Goal: Task Accomplishment & Management: Manage account settings

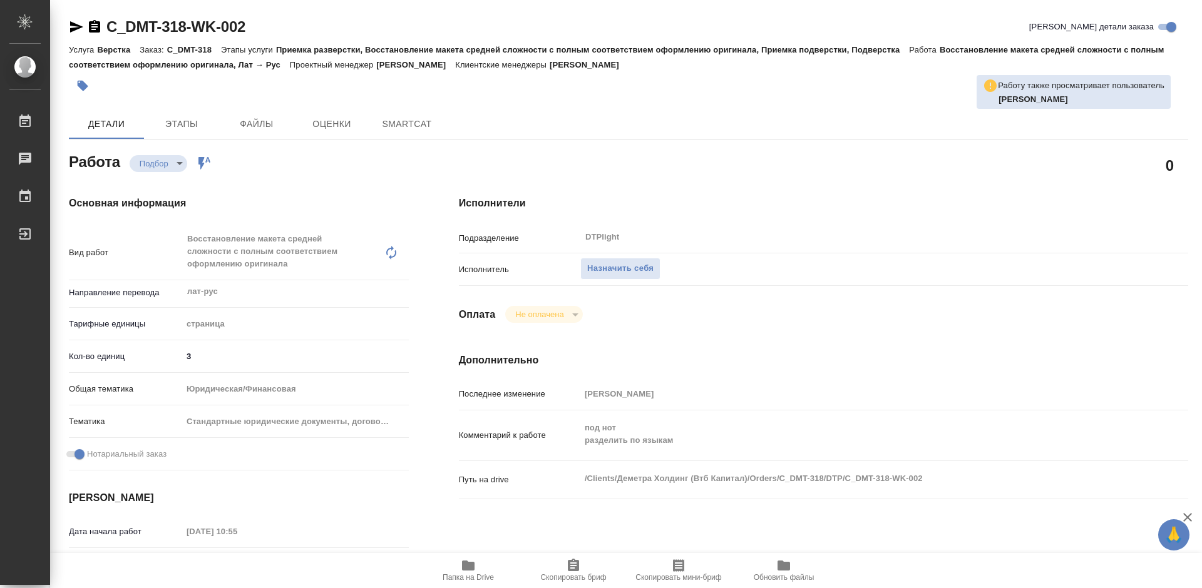
type textarea "x"
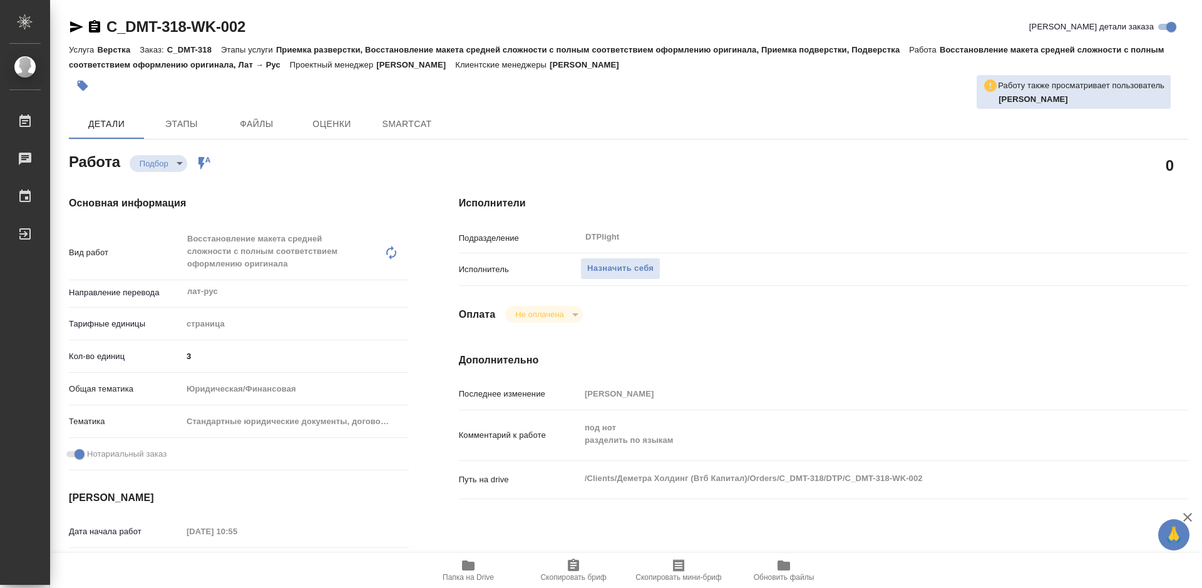
type textarea "x"
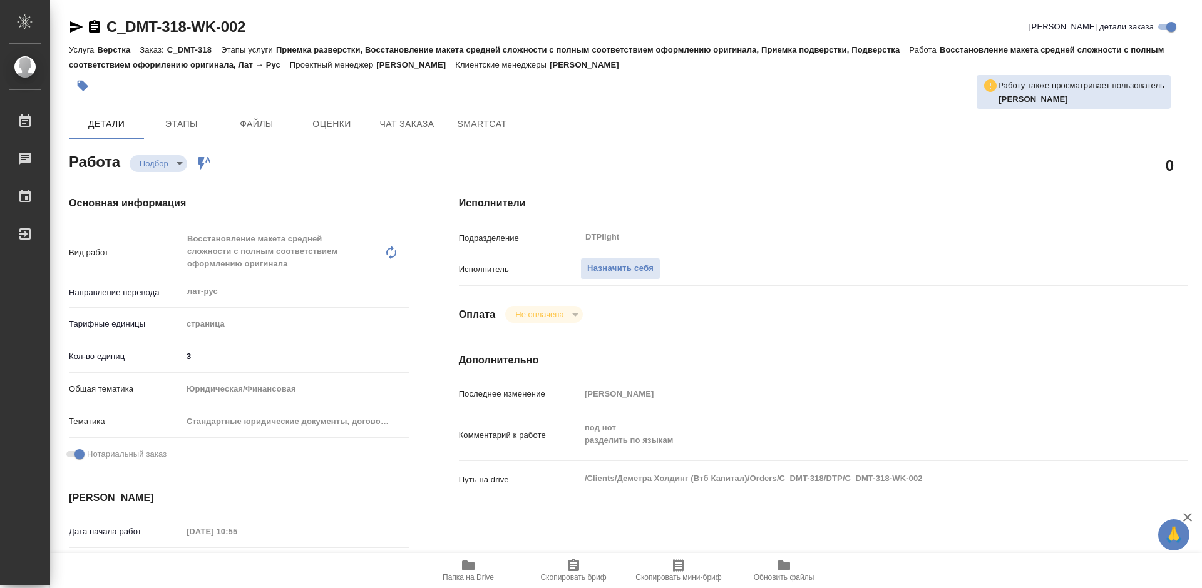
type textarea "x"
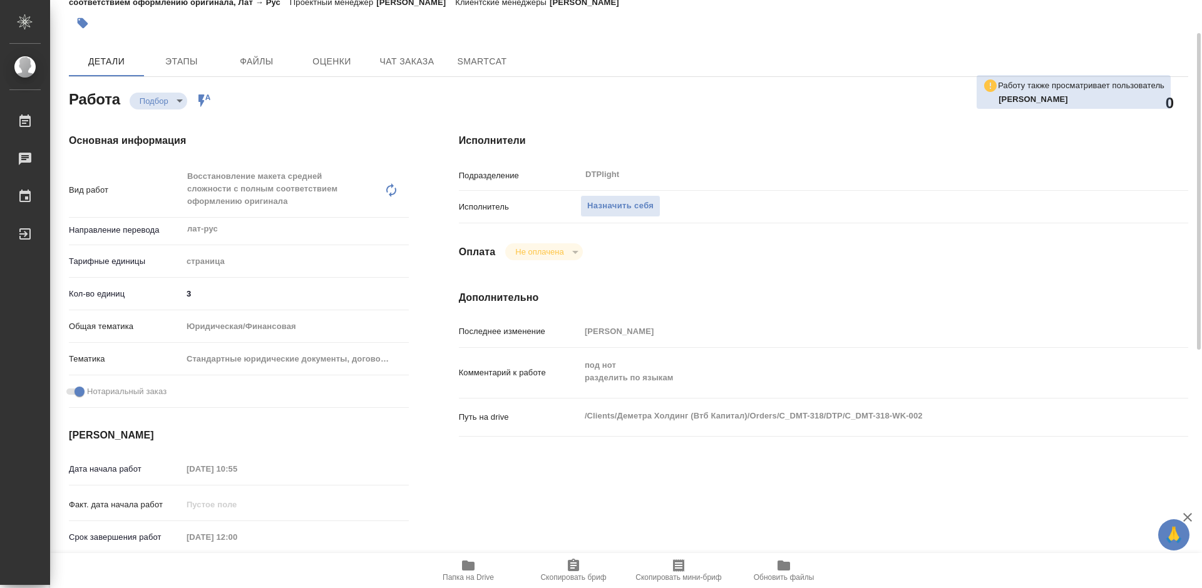
type textarea "x"
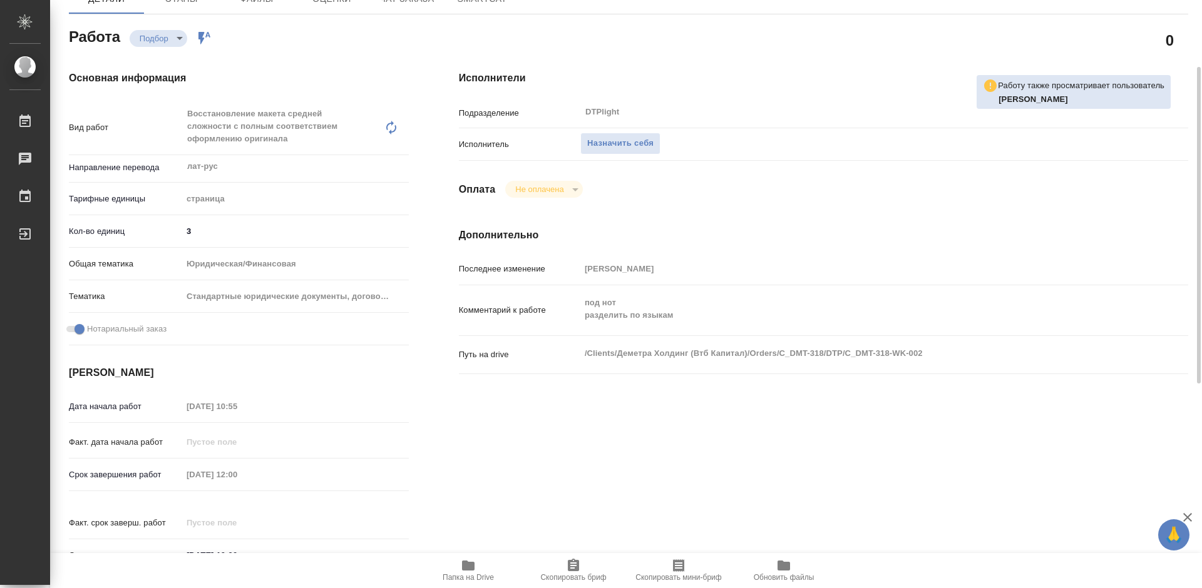
scroll to position [188, 0]
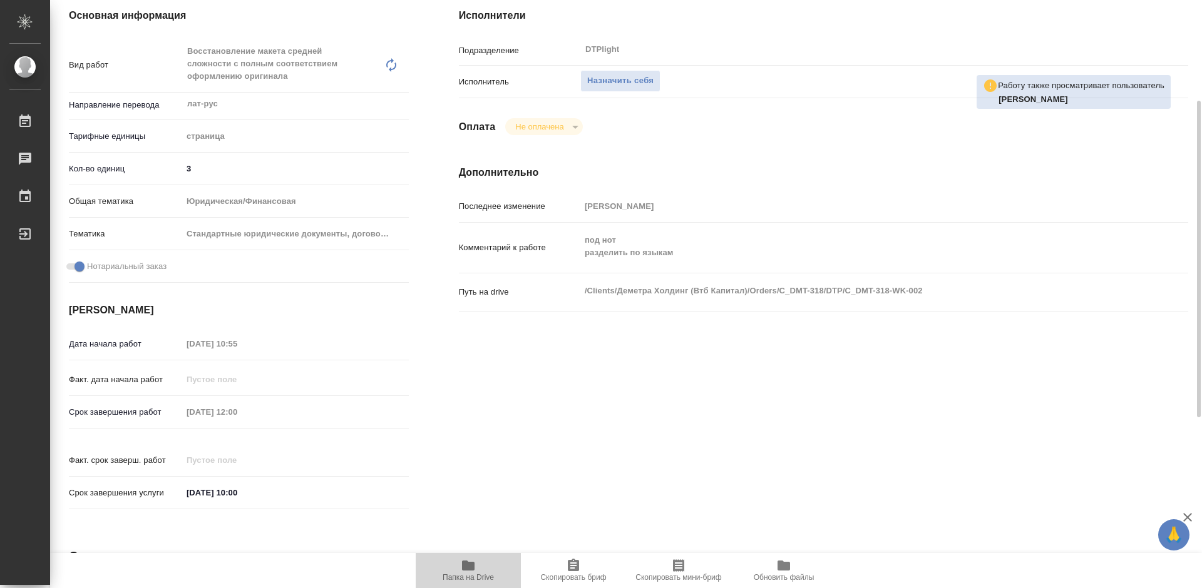
click at [474, 574] on span "Папка на Drive" at bounding box center [467, 577] width 51 height 9
click at [608, 78] on span "Назначить себя" at bounding box center [620, 81] width 66 height 14
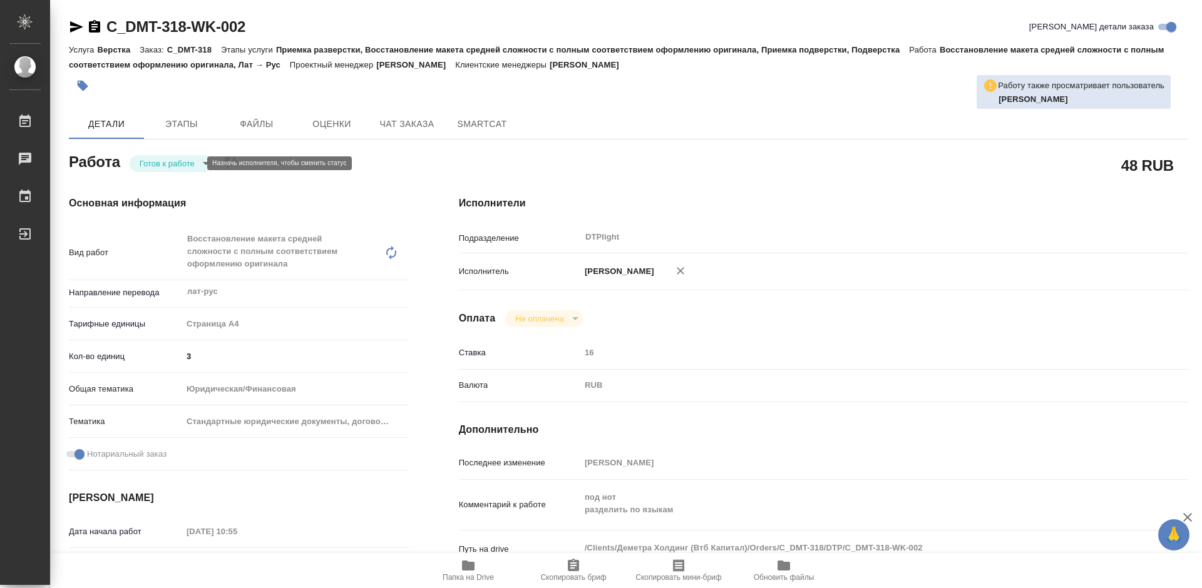
click at [170, 161] on body "🙏 .cls-1 fill:#fff; AWATERA Tretyakova Mariya Работы 0 Чаты График Выйти C_DMT-…" at bounding box center [601, 294] width 1202 height 588
click at [173, 163] on button "В работе" at bounding box center [160, 163] width 41 height 14
type textarea "x"
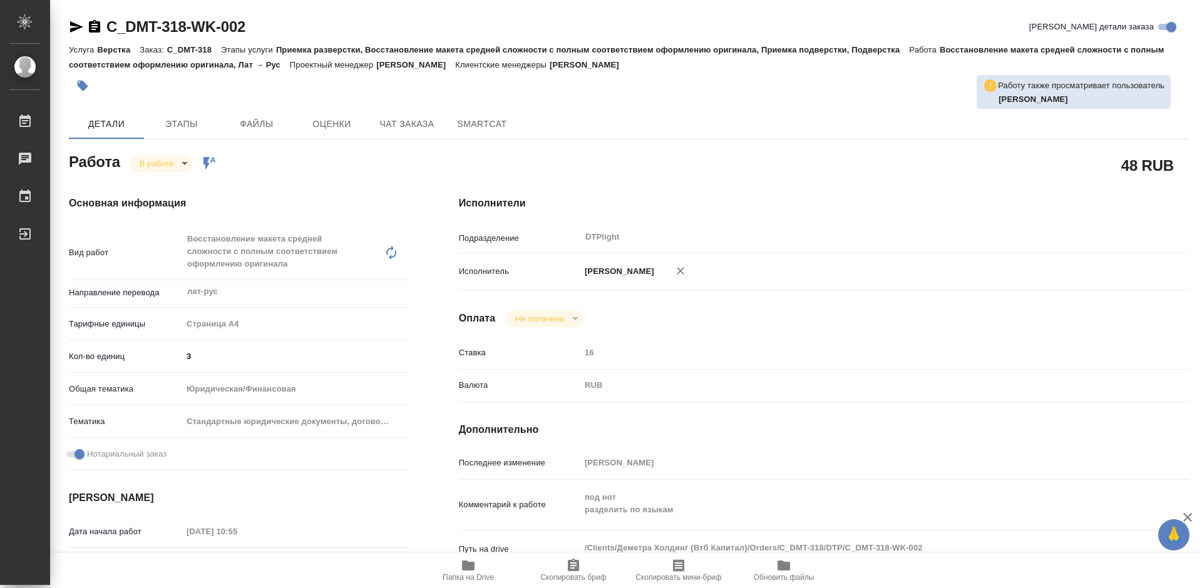
type textarea "x"
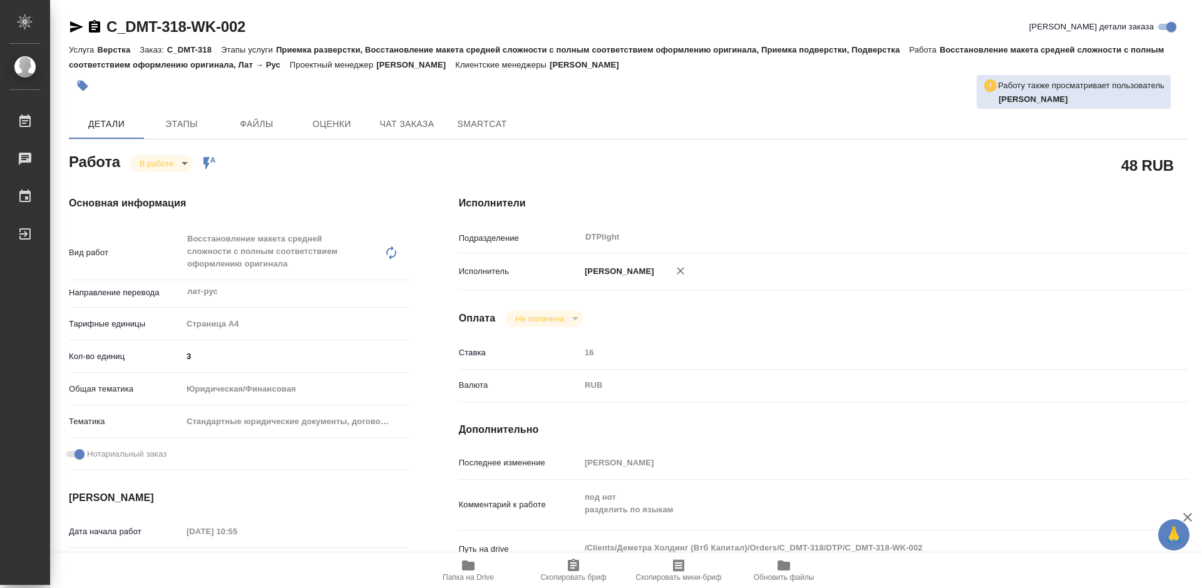
type textarea "x"
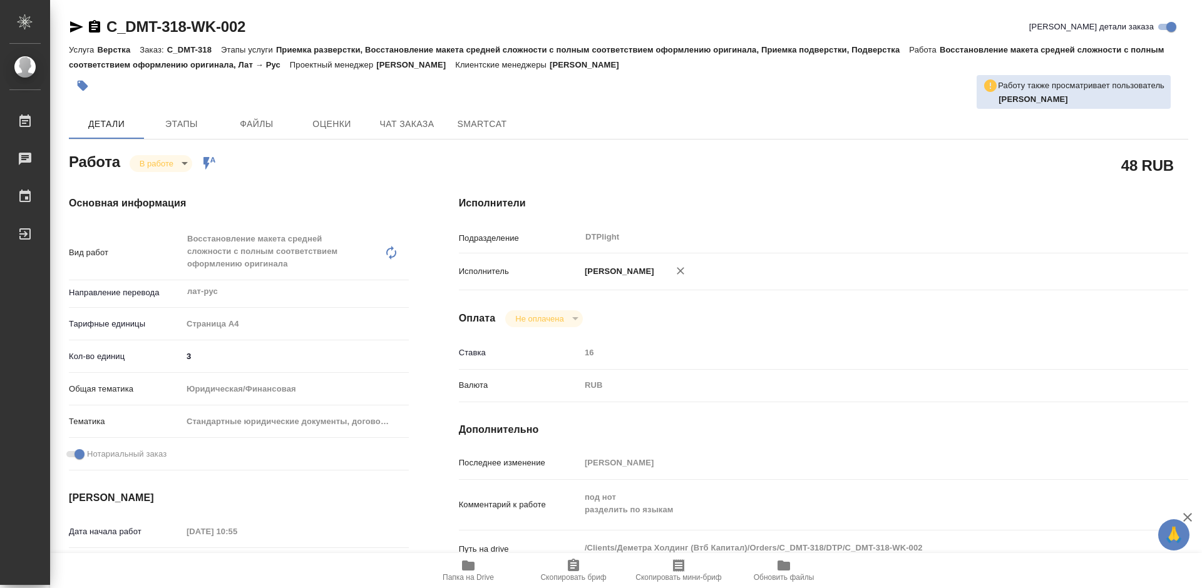
type textarea "x"
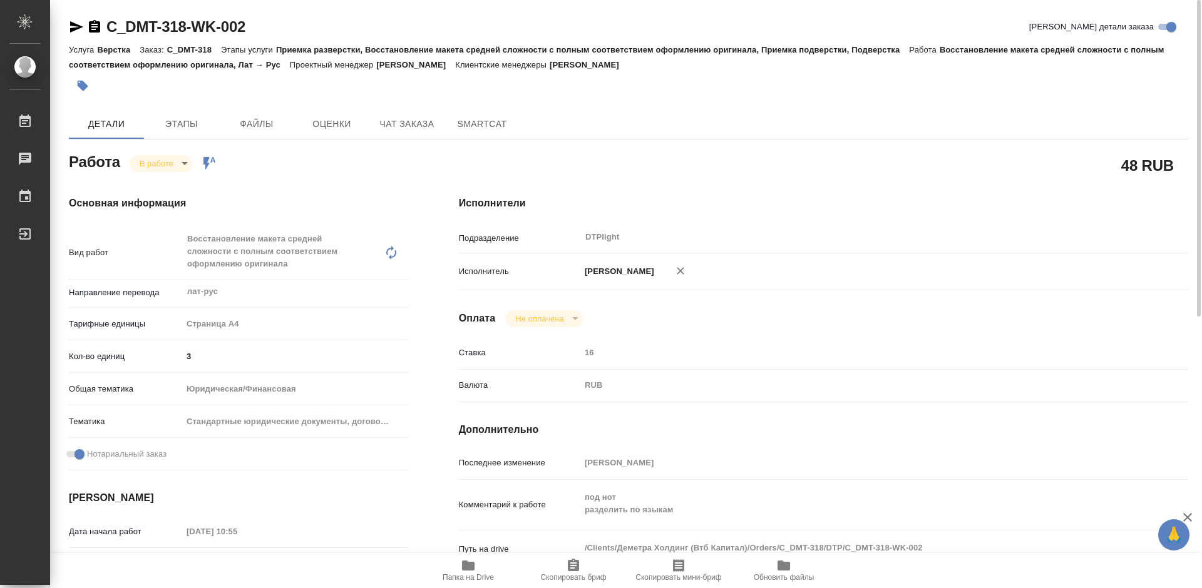
scroll to position [188, 0]
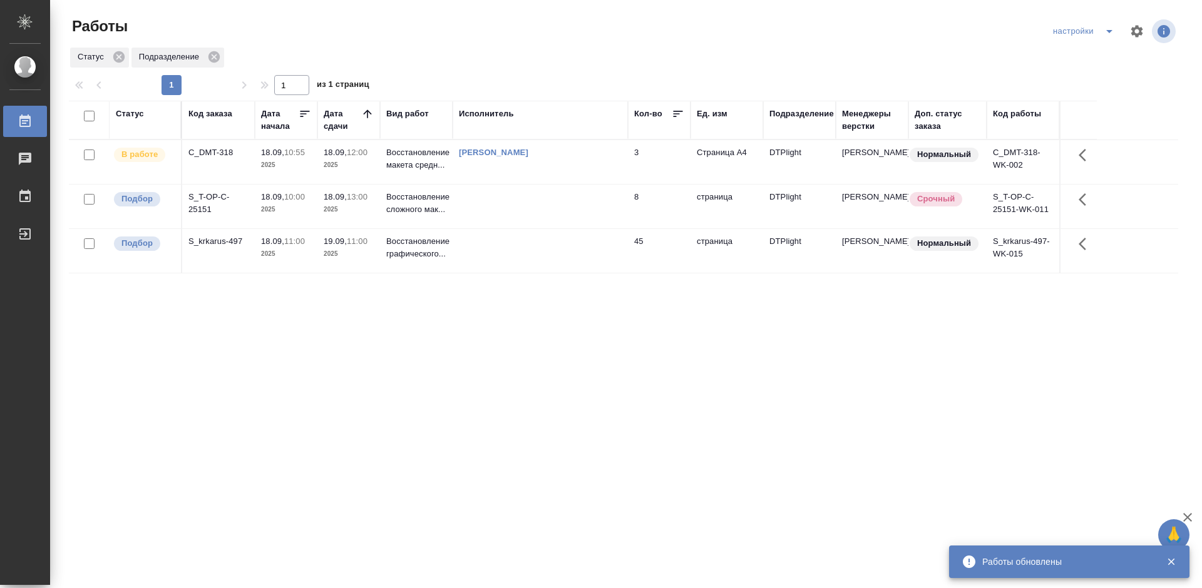
click at [370, 347] on div "Статус Код заказа Дата начала Дата сдачи Вид работ Исполнитель Кол-во Ед. изм П…" at bounding box center [623, 326] width 1109 height 451
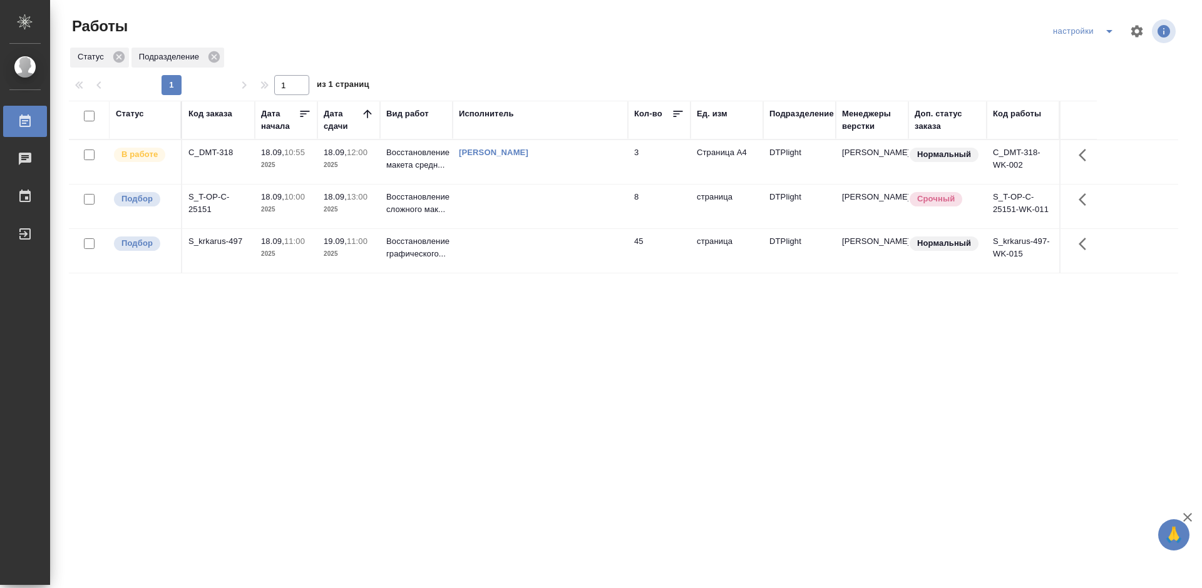
click at [215, 241] on div "S_krkarus-497" at bounding box center [218, 241] width 60 height 13
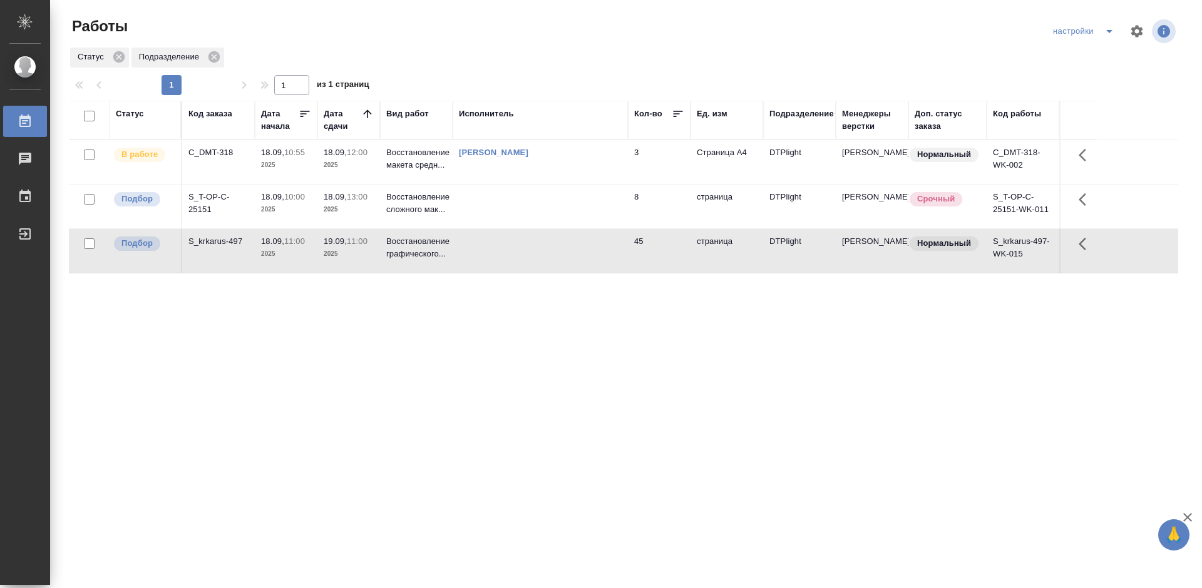
click at [202, 153] on div "C_DMT-318" at bounding box center [218, 152] width 60 height 13
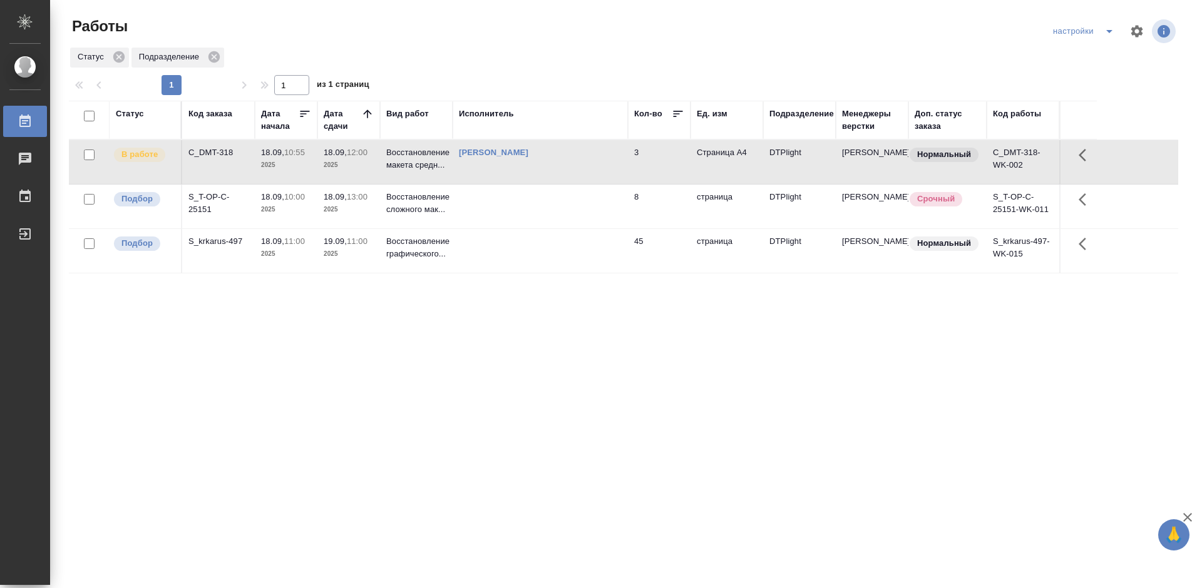
click at [202, 153] on div "C_DMT-318" at bounding box center [218, 152] width 60 height 13
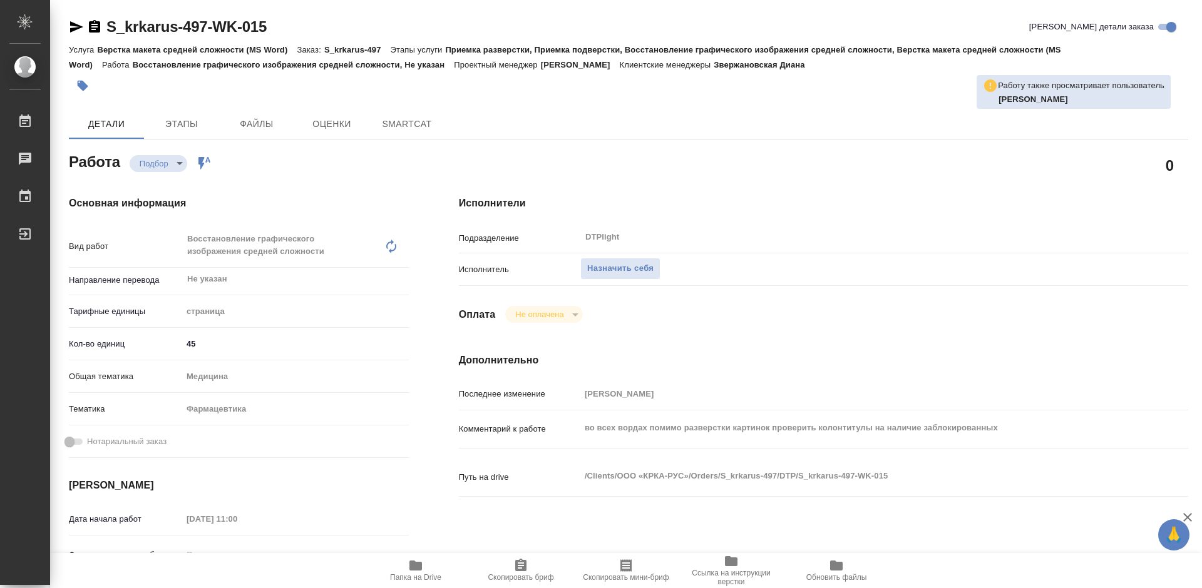
type textarea "x"
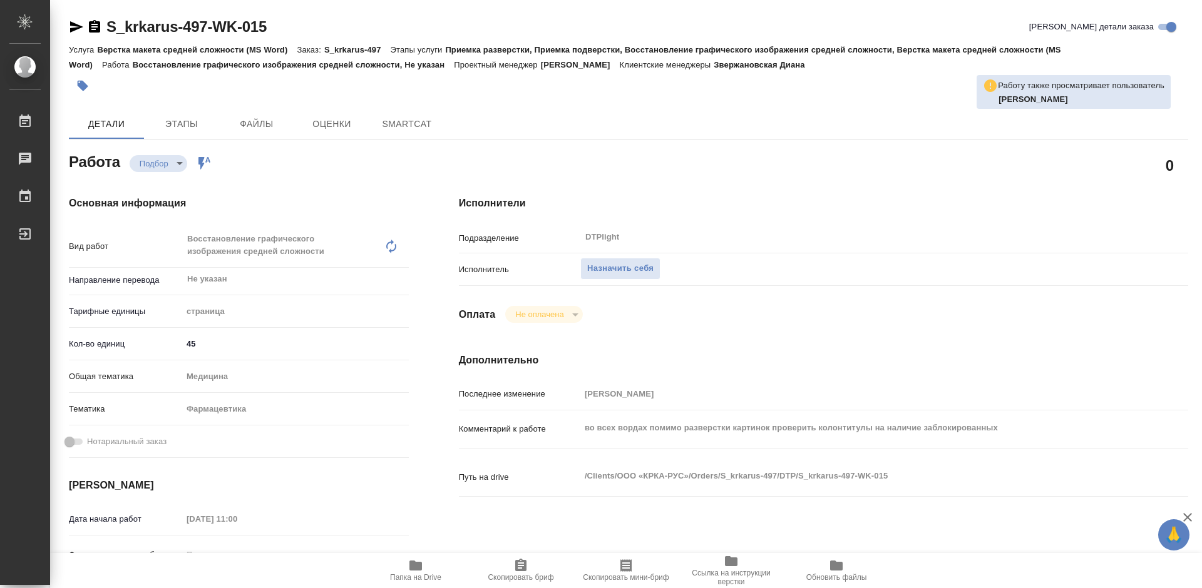
type textarea "x"
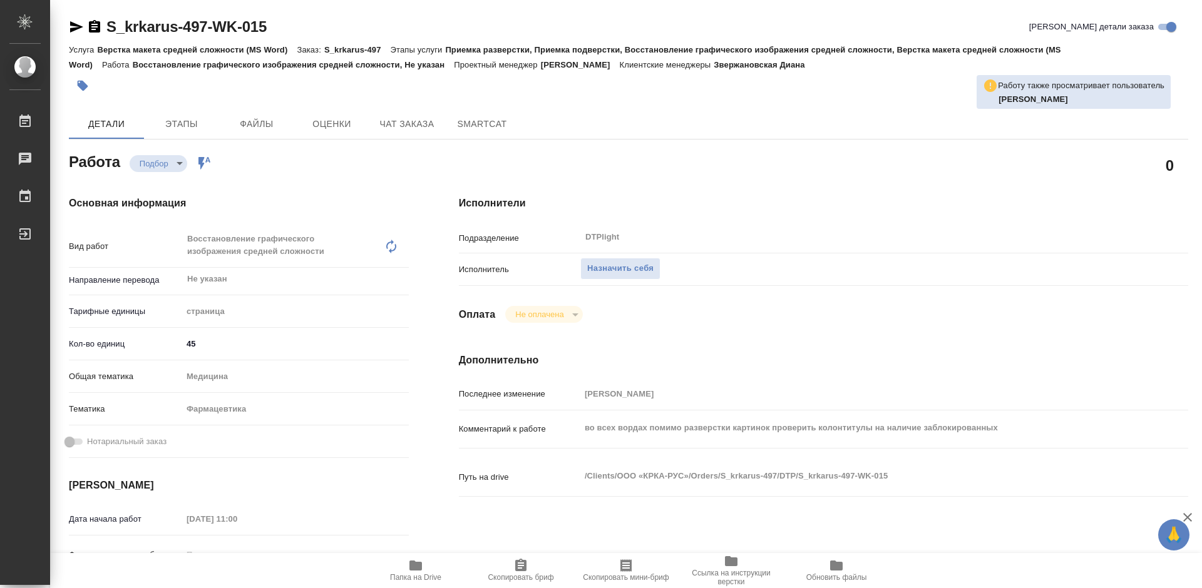
type textarea "x"
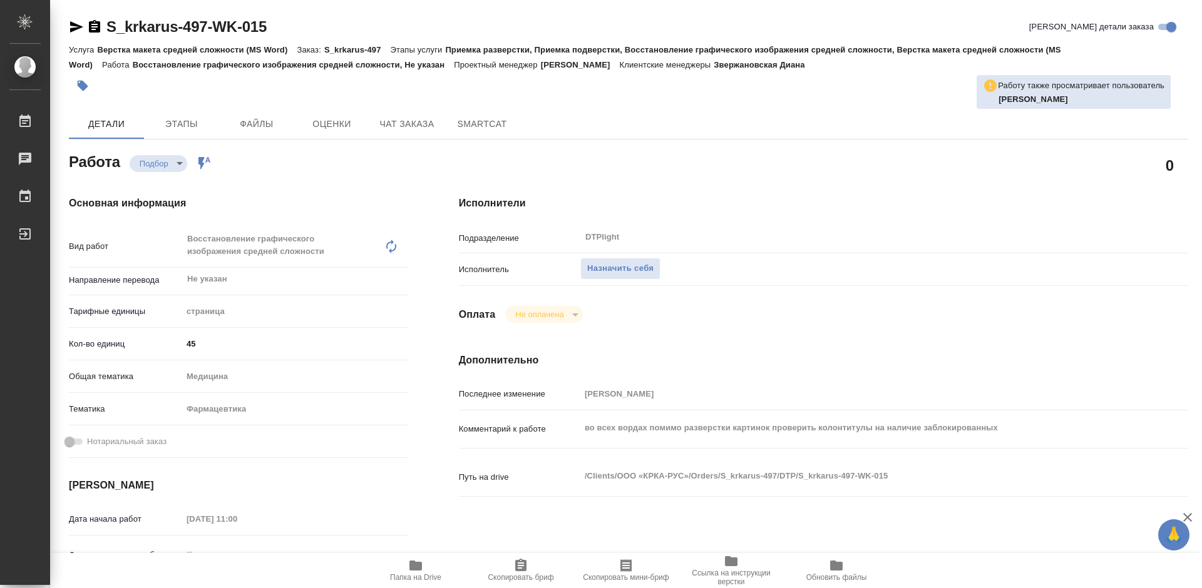
type textarea "x"
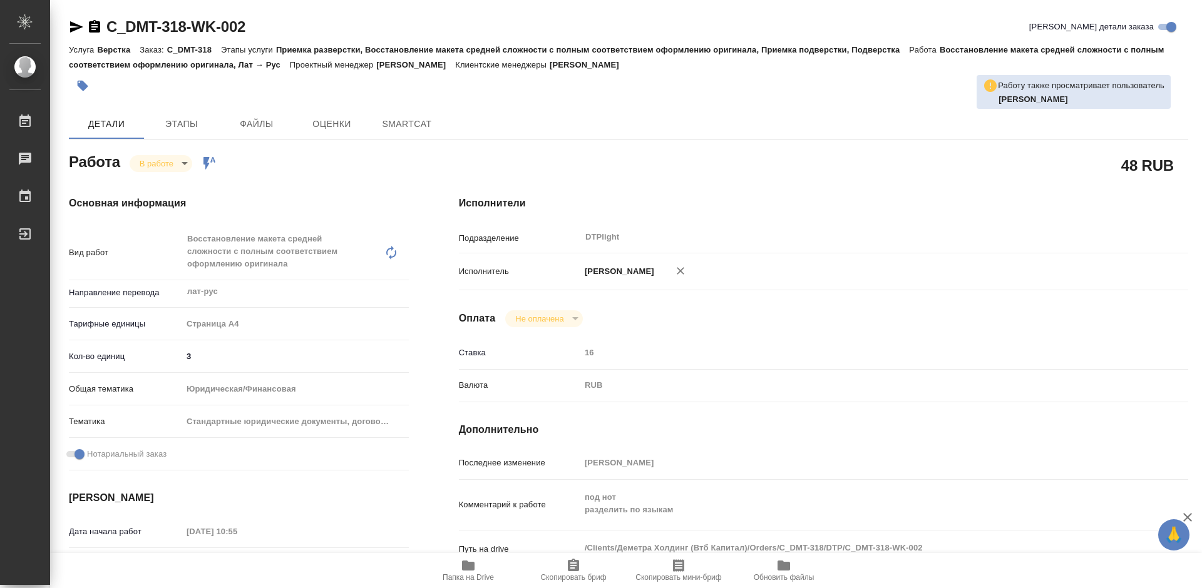
type textarea "x"
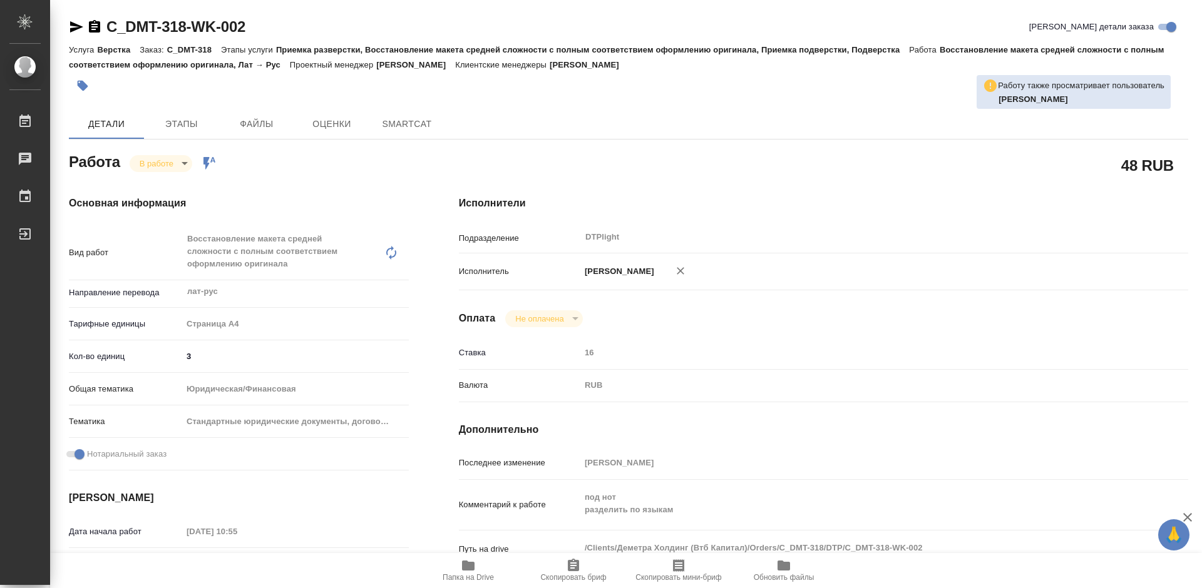
type textarea "x"
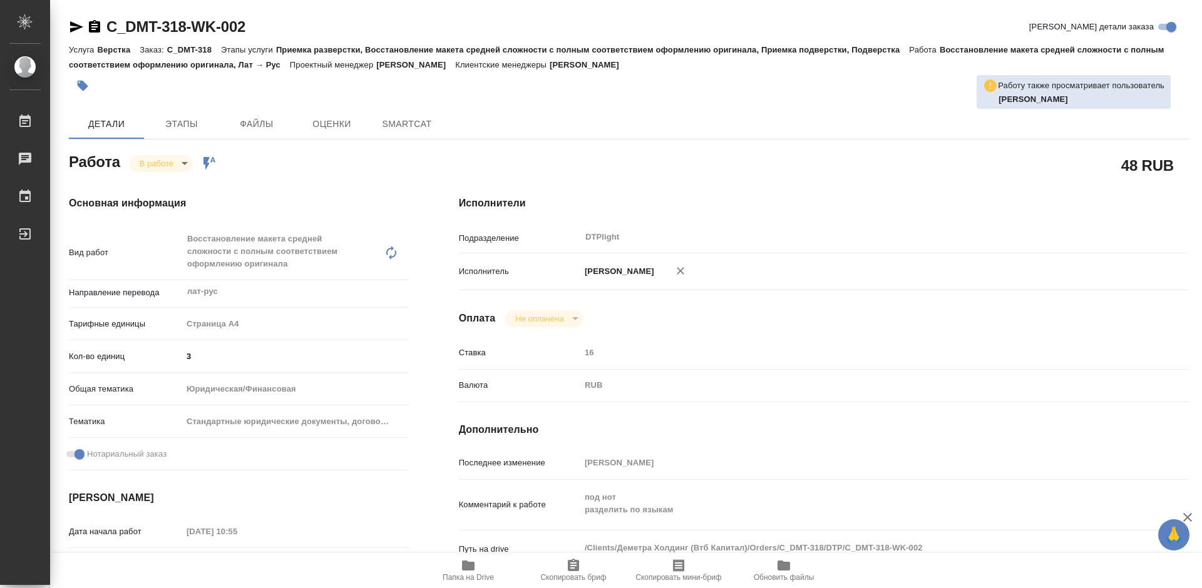
type textarea "x"
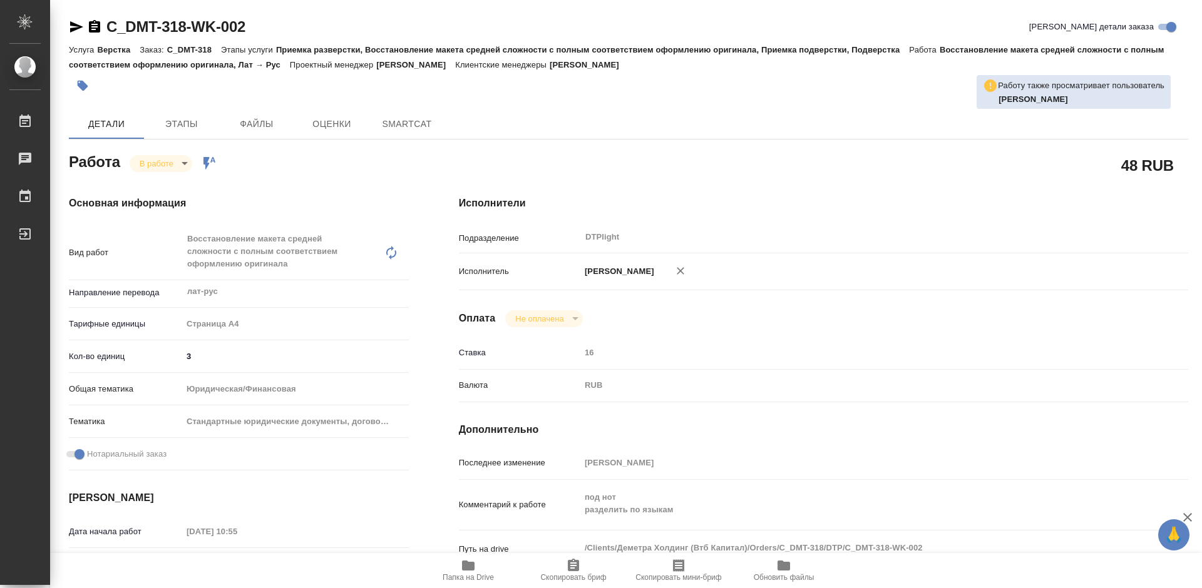
type textarea "x"
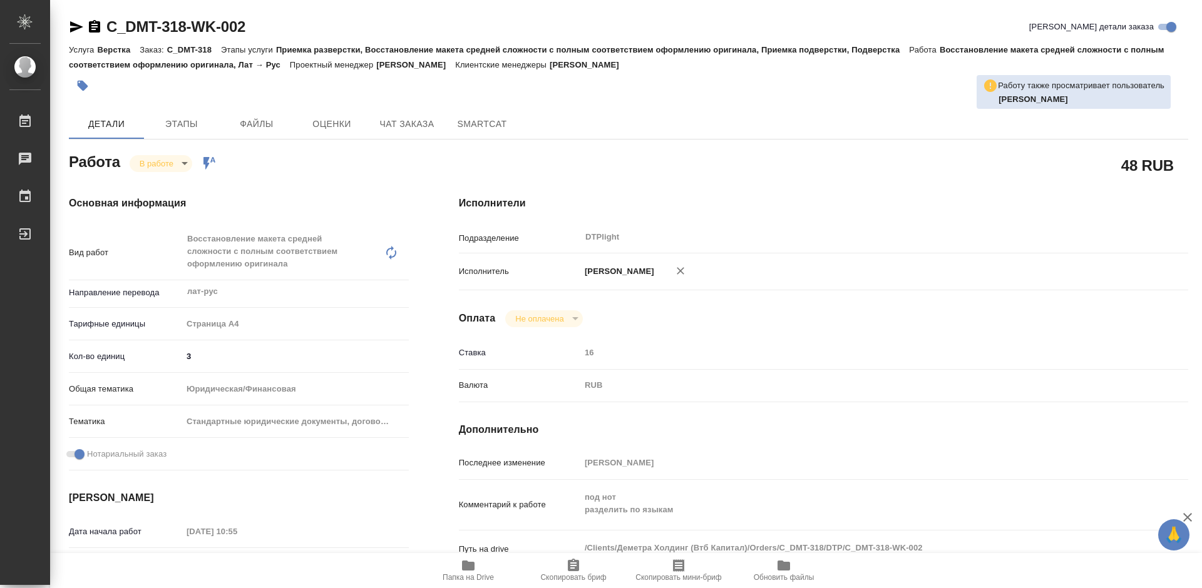
type textarea "x"
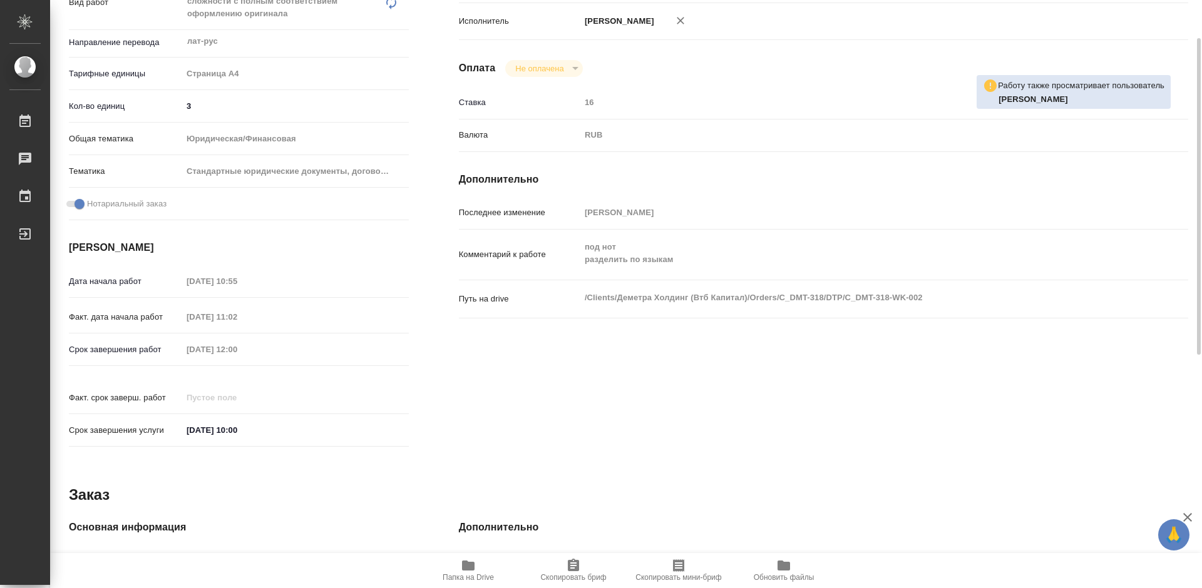
type textarea "x"
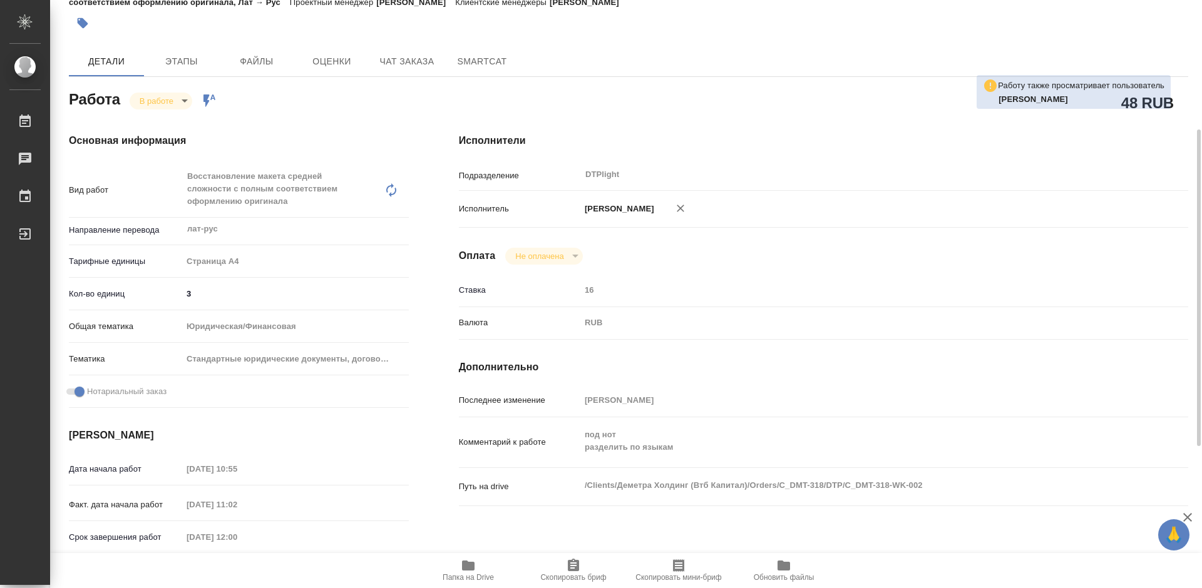
scroll to position [188, 0]
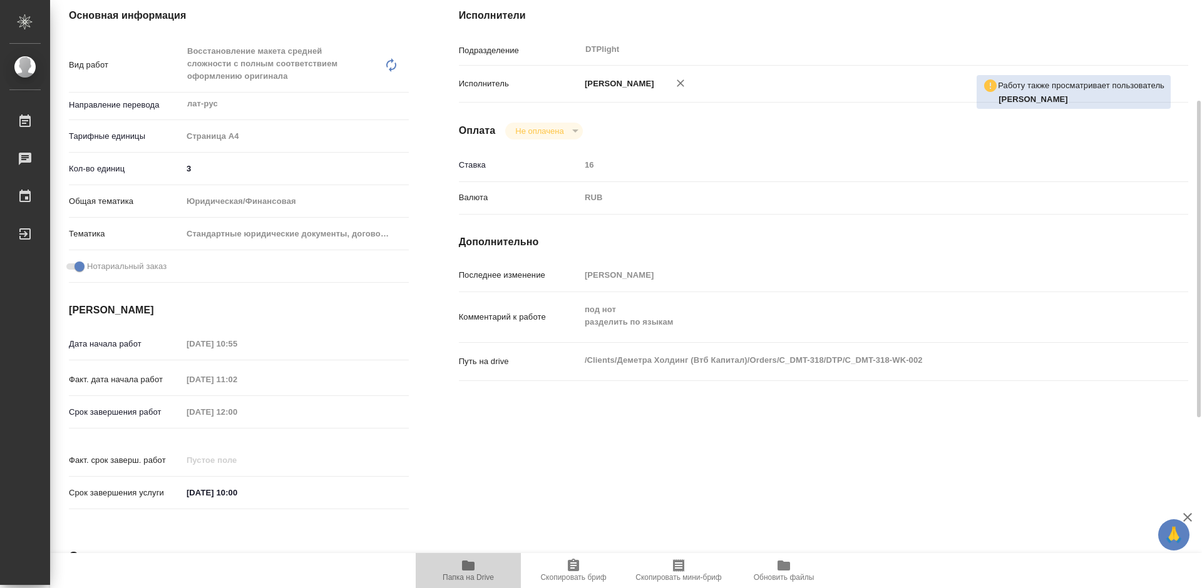
click at [473, 573] on icon "button" at bounding box center [468, 565] width 15 height 15
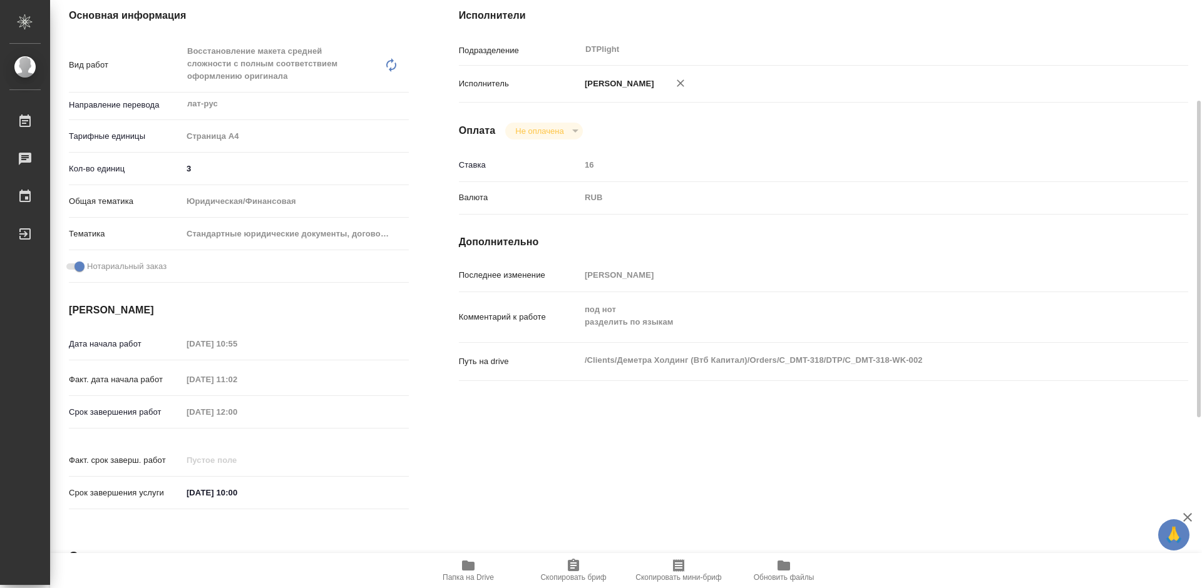
scroll to position [0, 0]
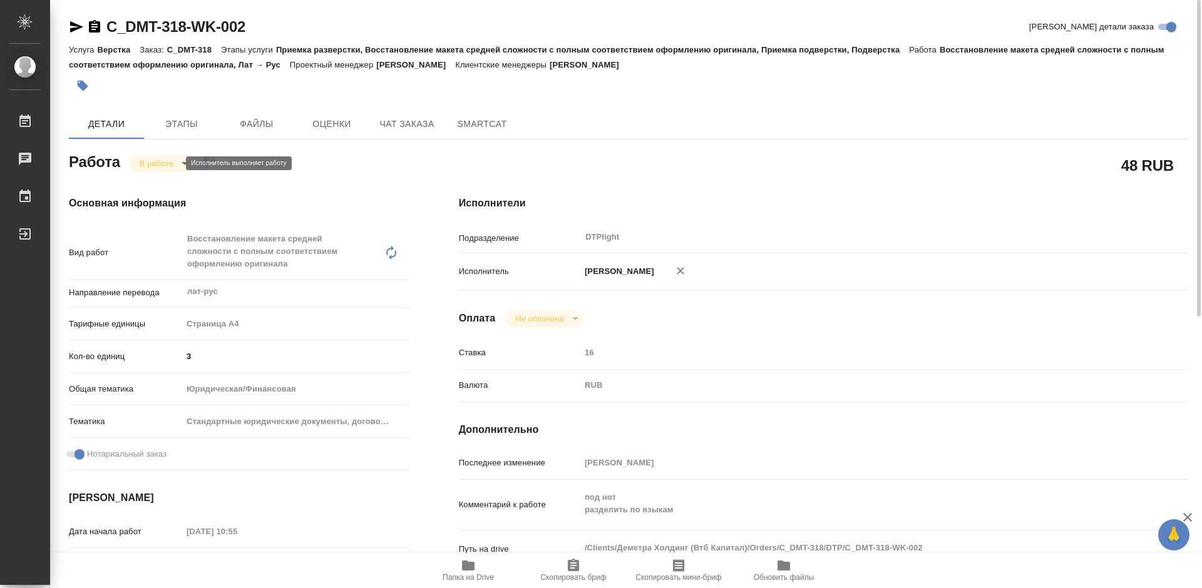
click at [169, 165] on body "🙏 .cls-1 fill:#fff; AWATERA [PERSON_NAME] Работы 0 Чаты График Выйти C_DMT-318-…" at bounding box center [601, 294] width 1202 height 588
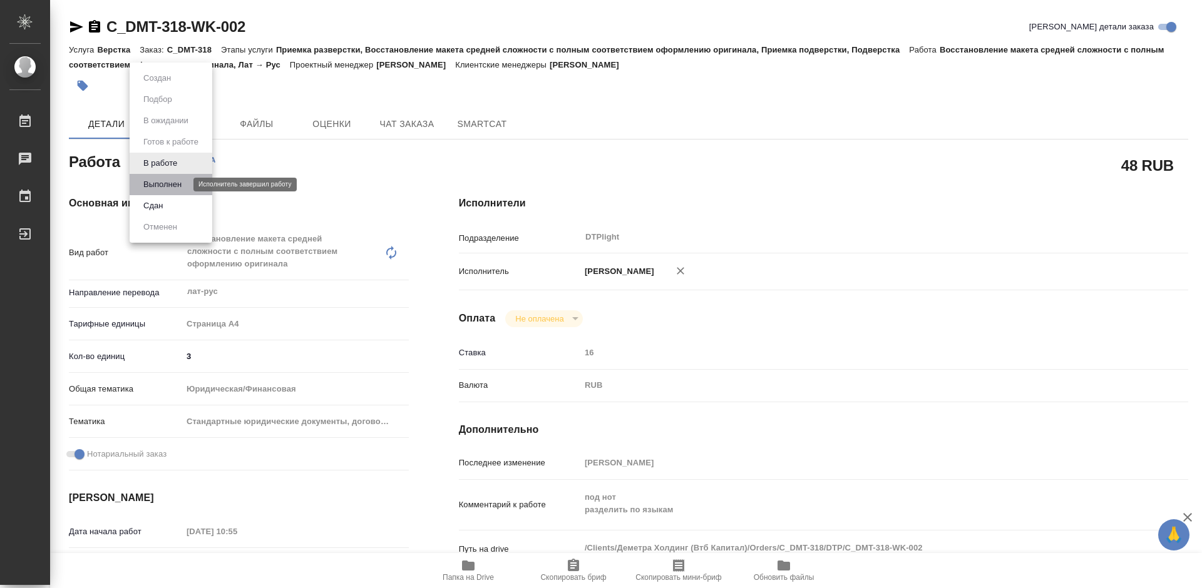
click at [170, 184] on button "Выполнен" at bounding box center [163, 185] width 46 height 14
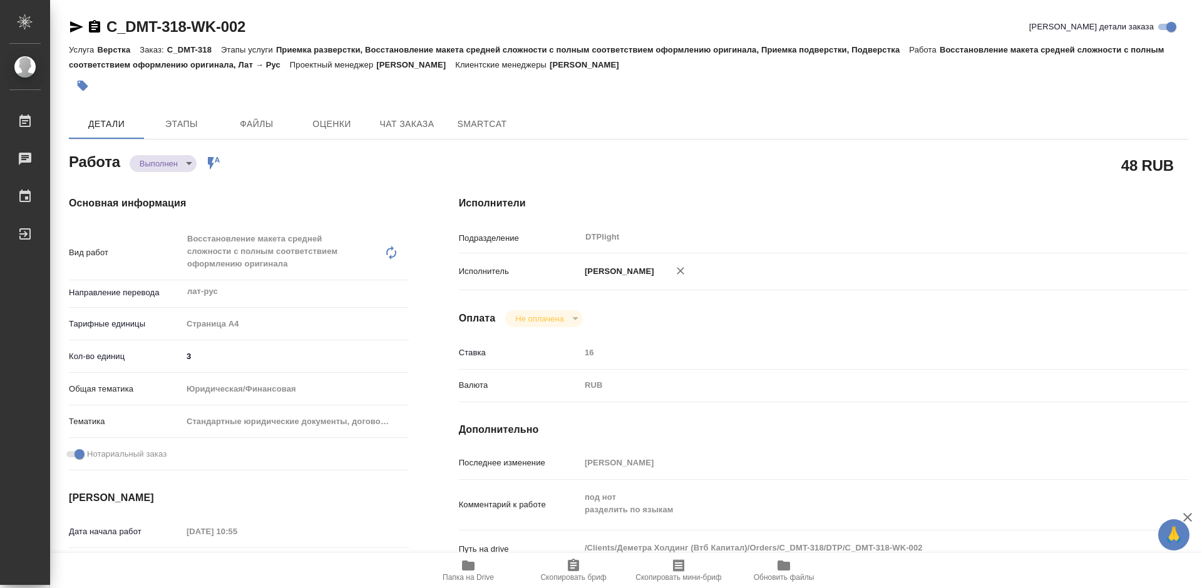
type textarea "x"
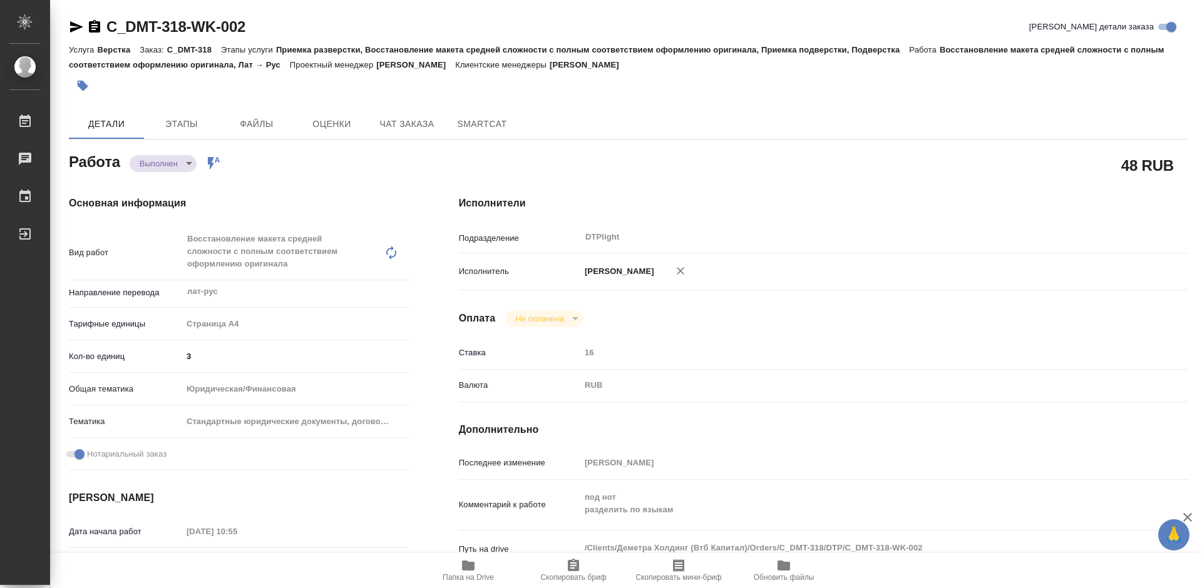
type textarea "x"
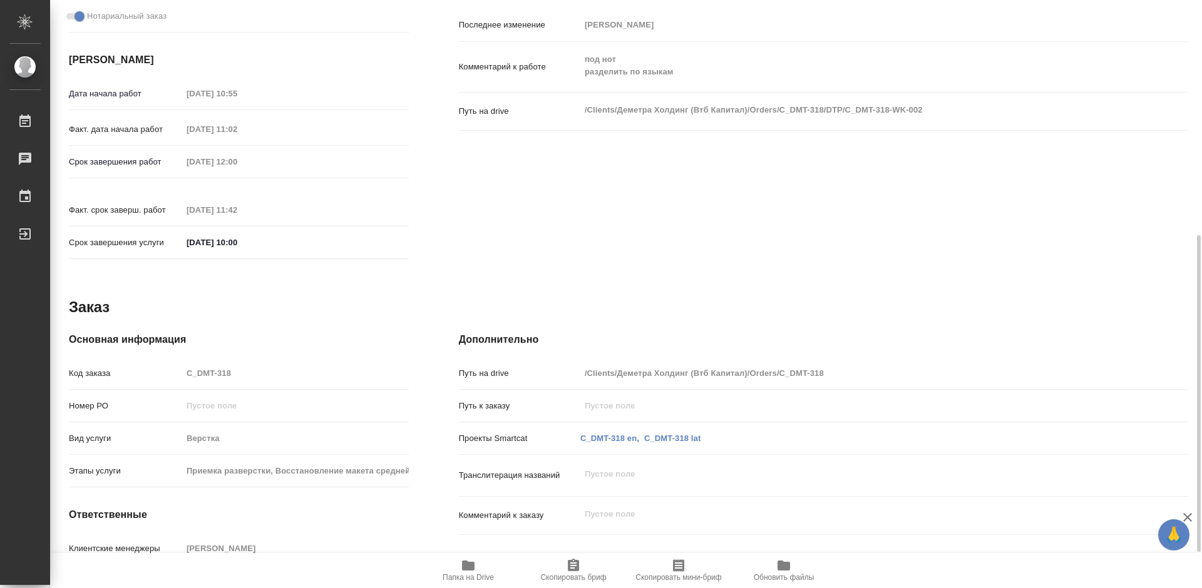
type textarea "x"
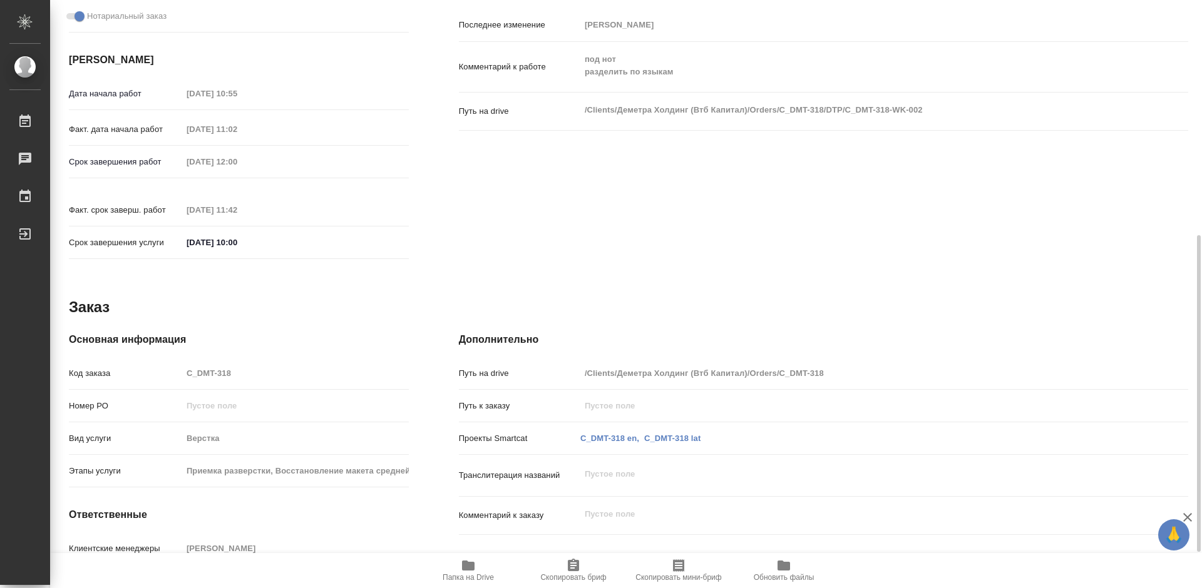
scroll to position [504, 0]
